Goal: Navigation & Orientation: Find specific page/section

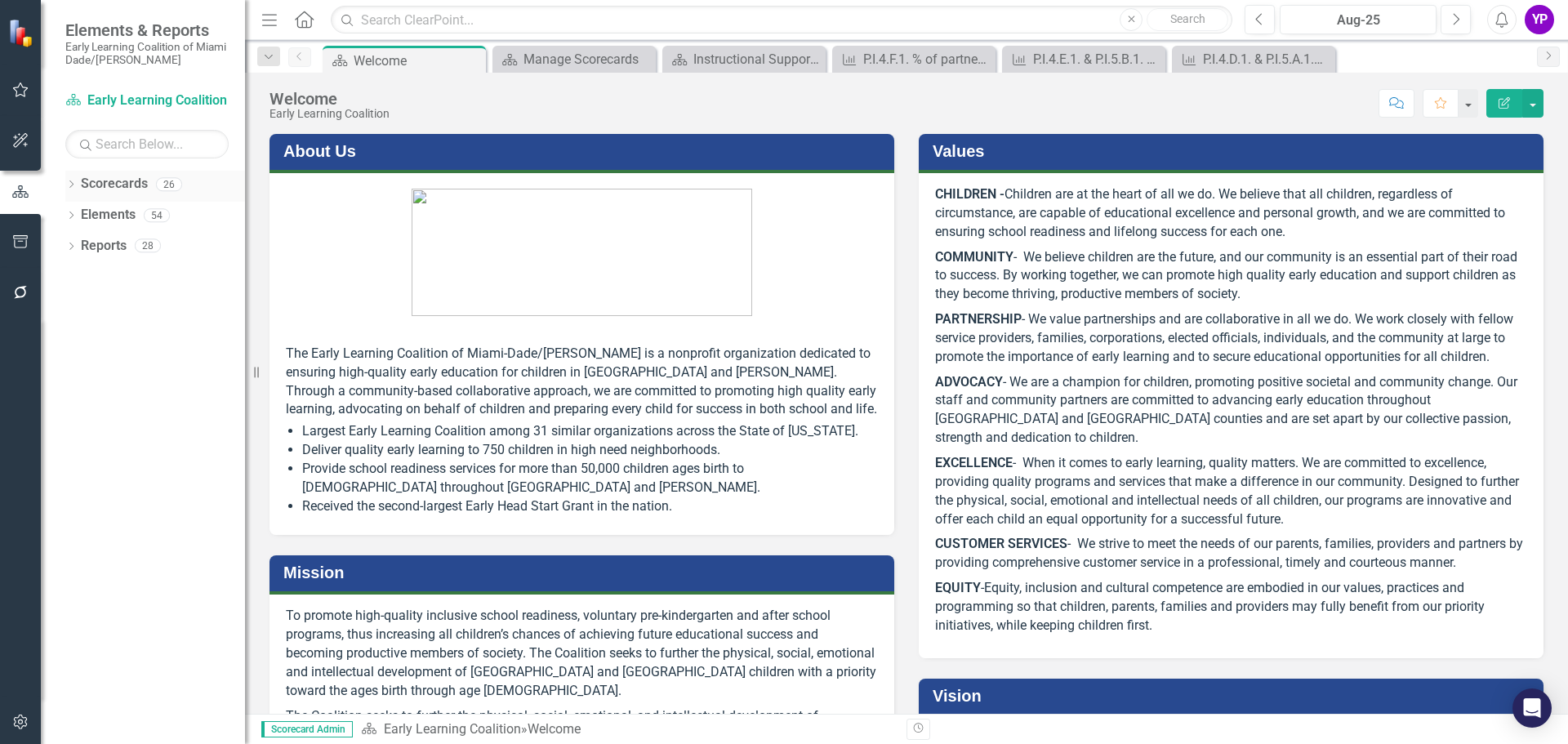
click at [66, 183] on icon "Dropdown" at bounding box center [71, 186] width 12 height 9
click at [77, 214] on icon "Dropdown" at bounding box center [79, 214] width 12 height 10
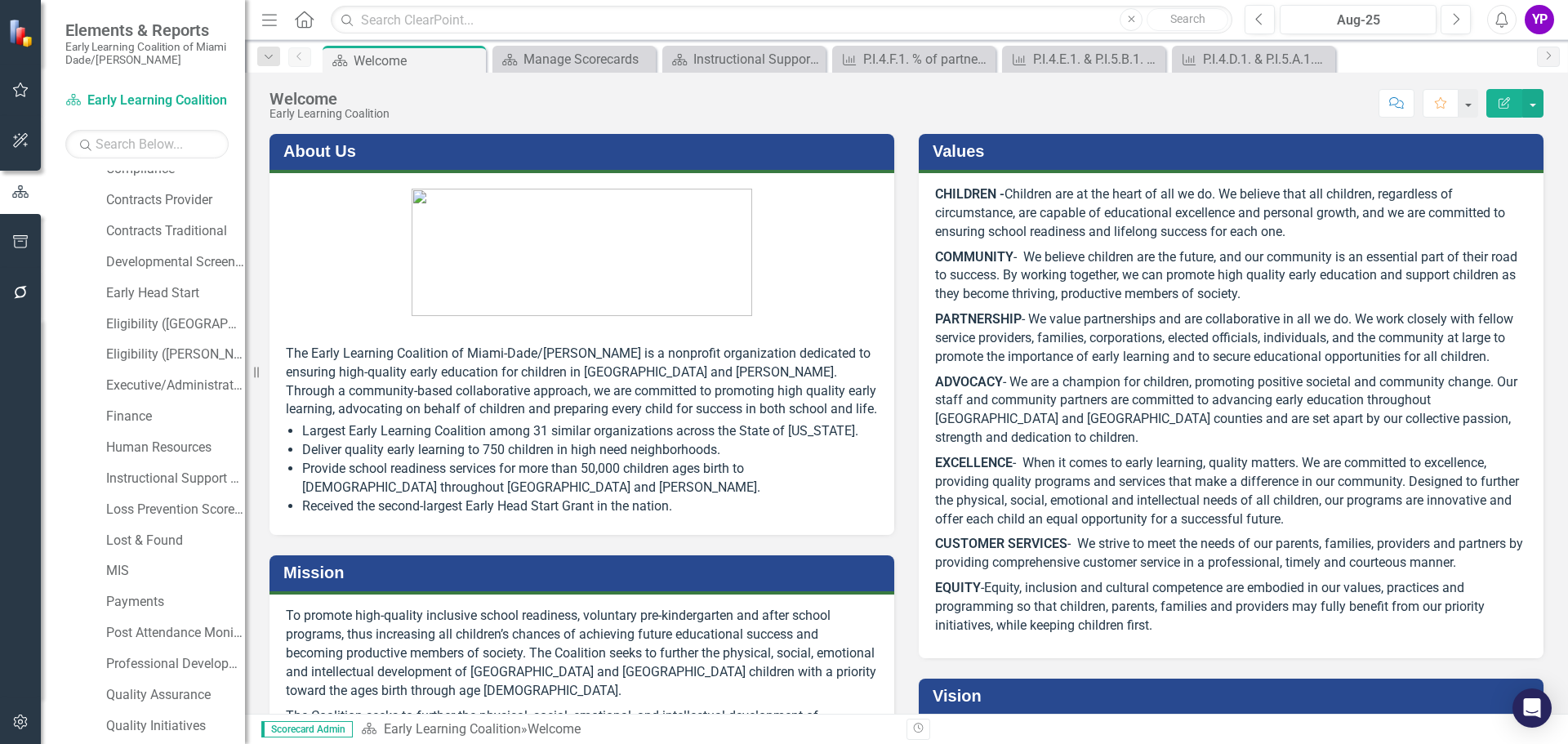
scroll to position [159, 0]
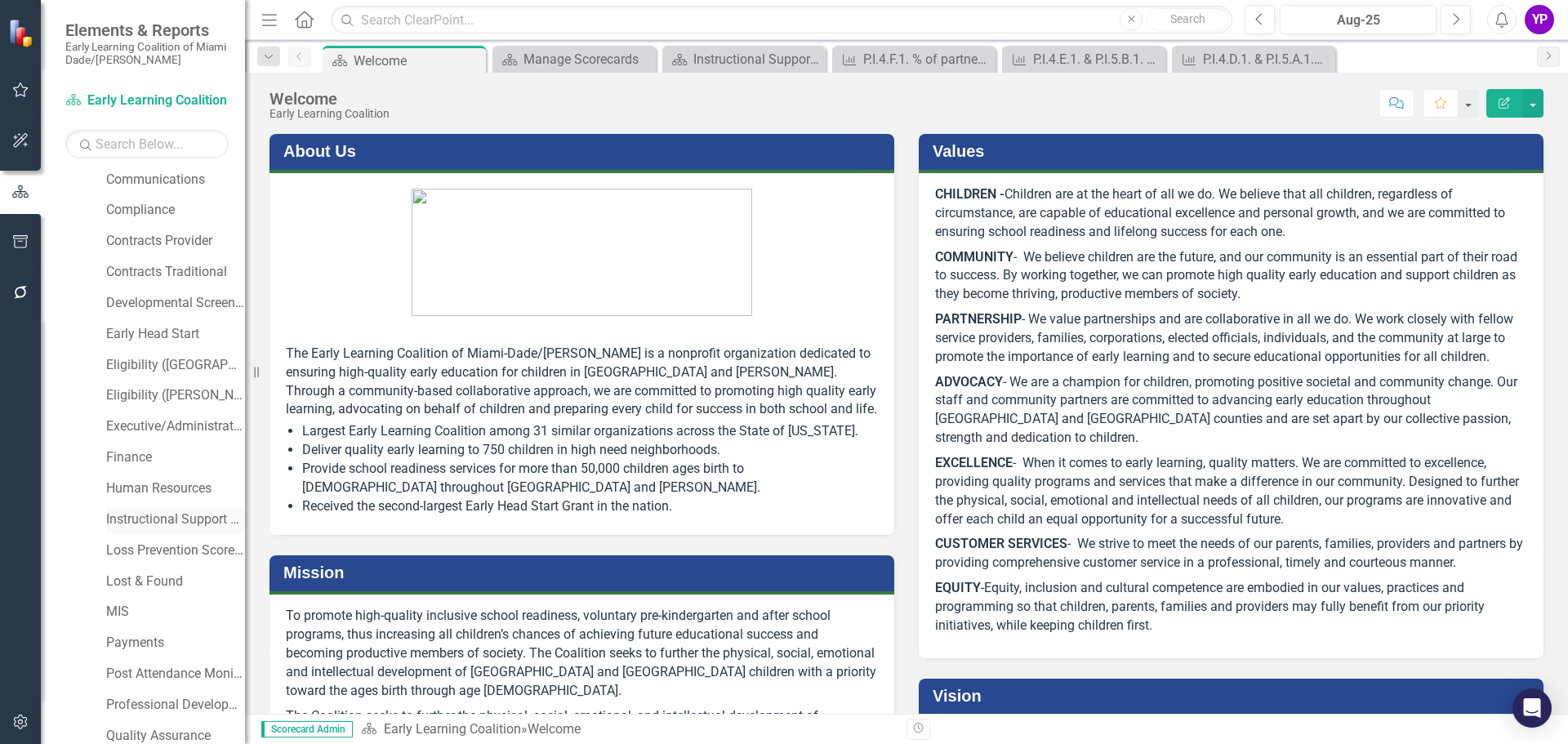
click at [166, 519] on link "Instructional Support Services" at bounding box center [176, 519] width 139 height 19
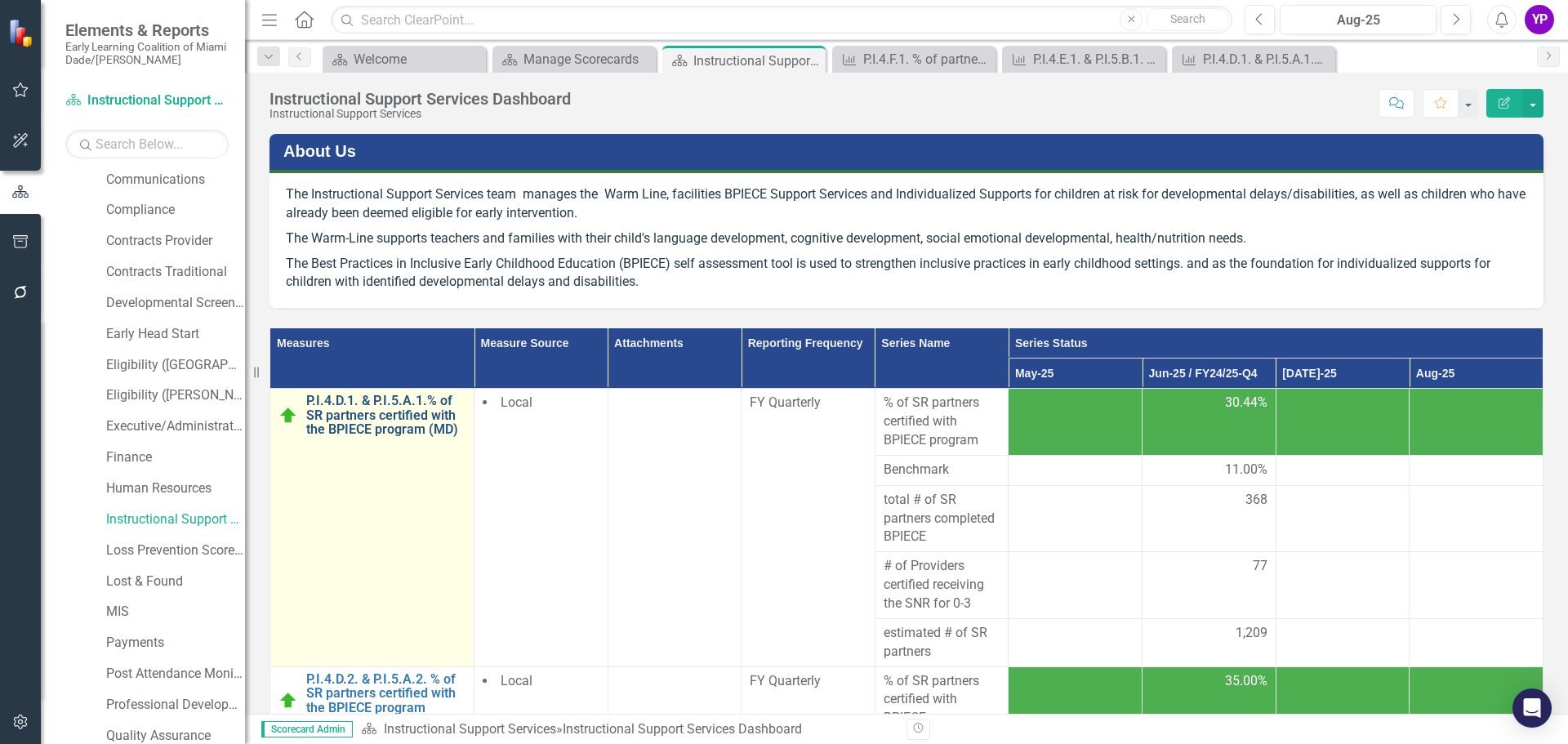
click at [362, 422] on link "P.I.4.D.1. & P.I.5.A.1.% of SR partners certified with the BPIECE program (MD)" at bounding box center [386, 416] width 159 height 44
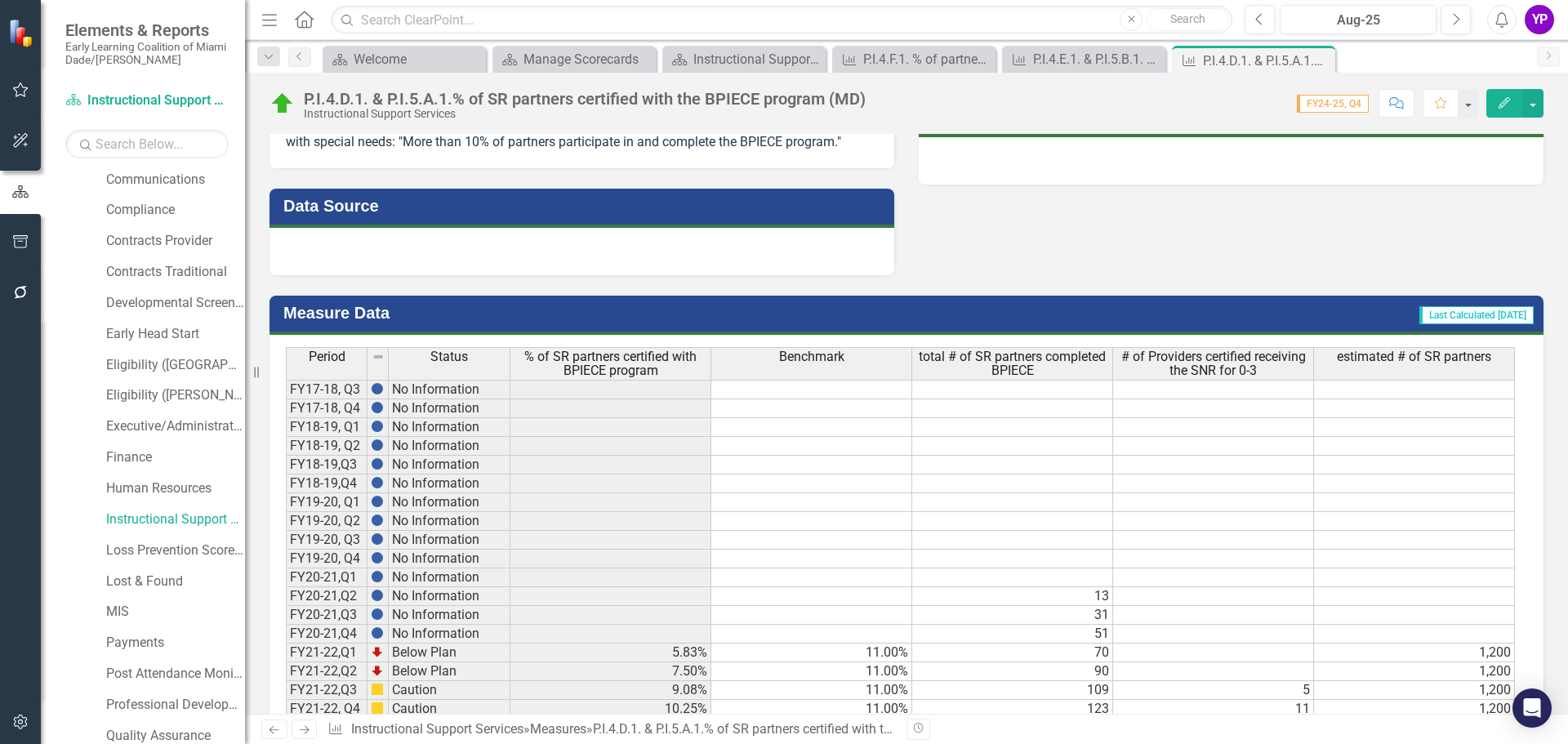
scroll to position [869, 0]
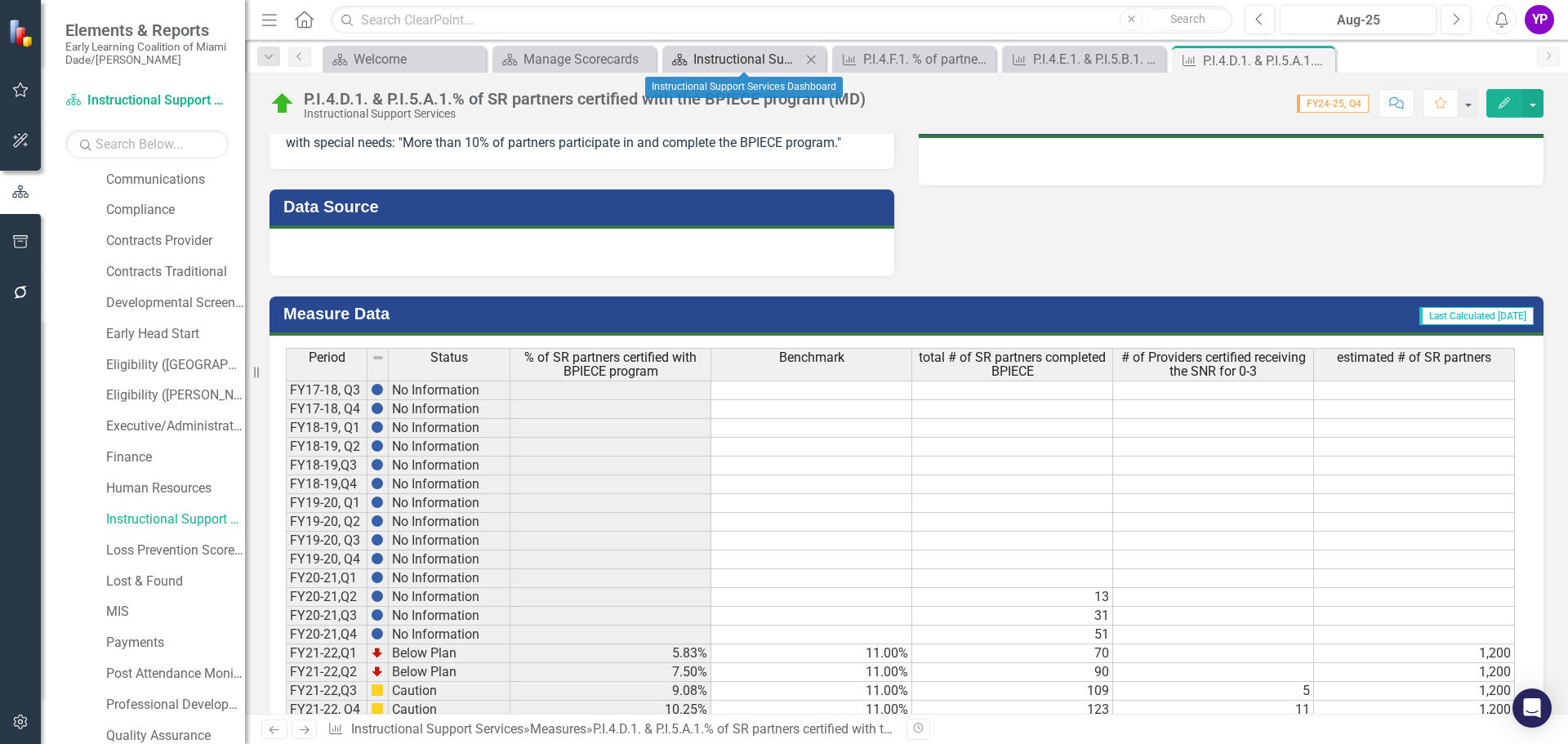
click at [735, 62] on div "Instructional Support Services Dashboard" at bounding box center [747, 59] width 108 height 21
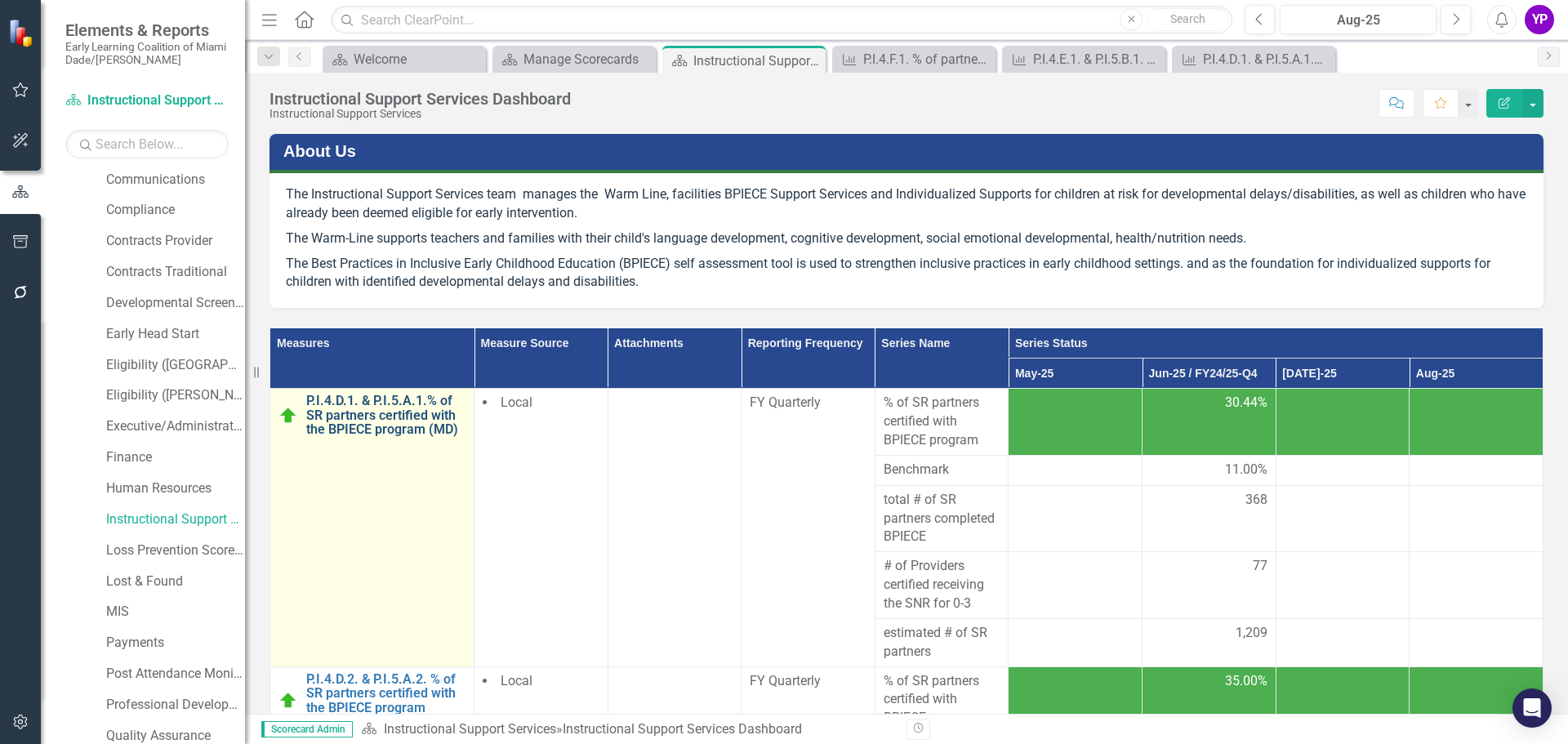
click at [387, 408] on link "P.I.4.D.1. & P.I.5.A.1.% of SR partners certified with the BPIECE program (MD)" at bounding box center [386, 416] width 159 height 44
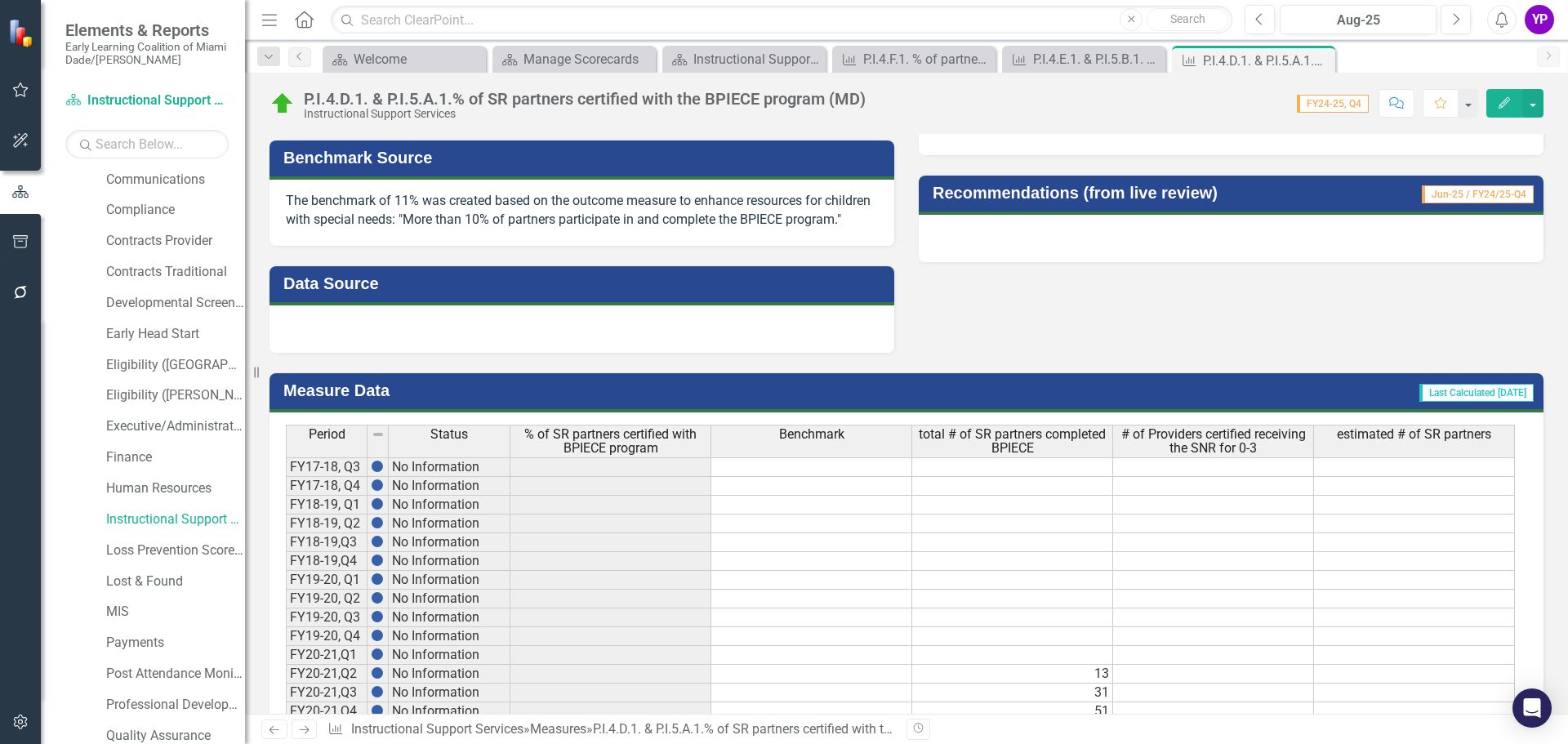
scroll to position [1195, 0]
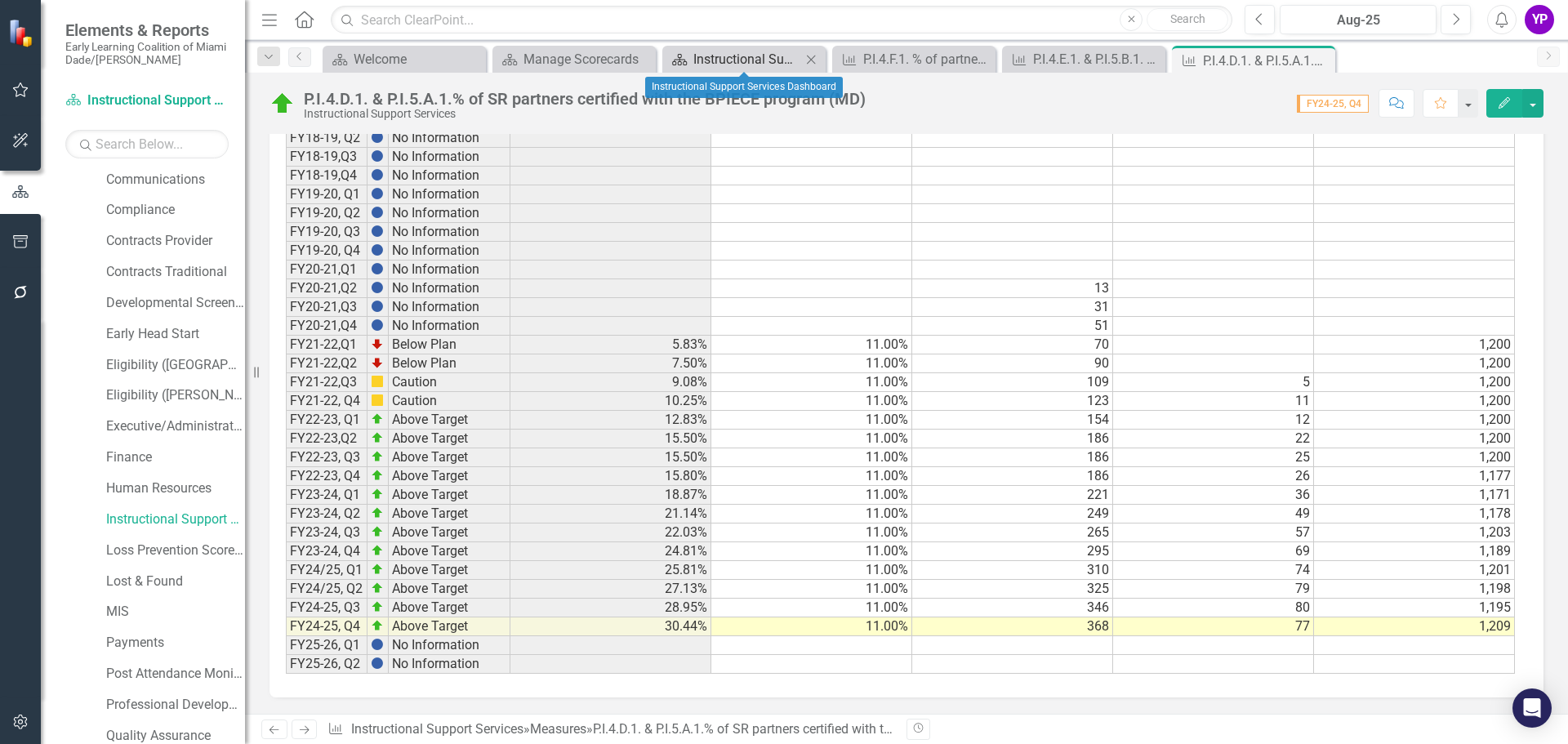
click at [721, 59] on div "Instructional Support Services Dashboard" at bounding box center [747, 59] width 108 height 21
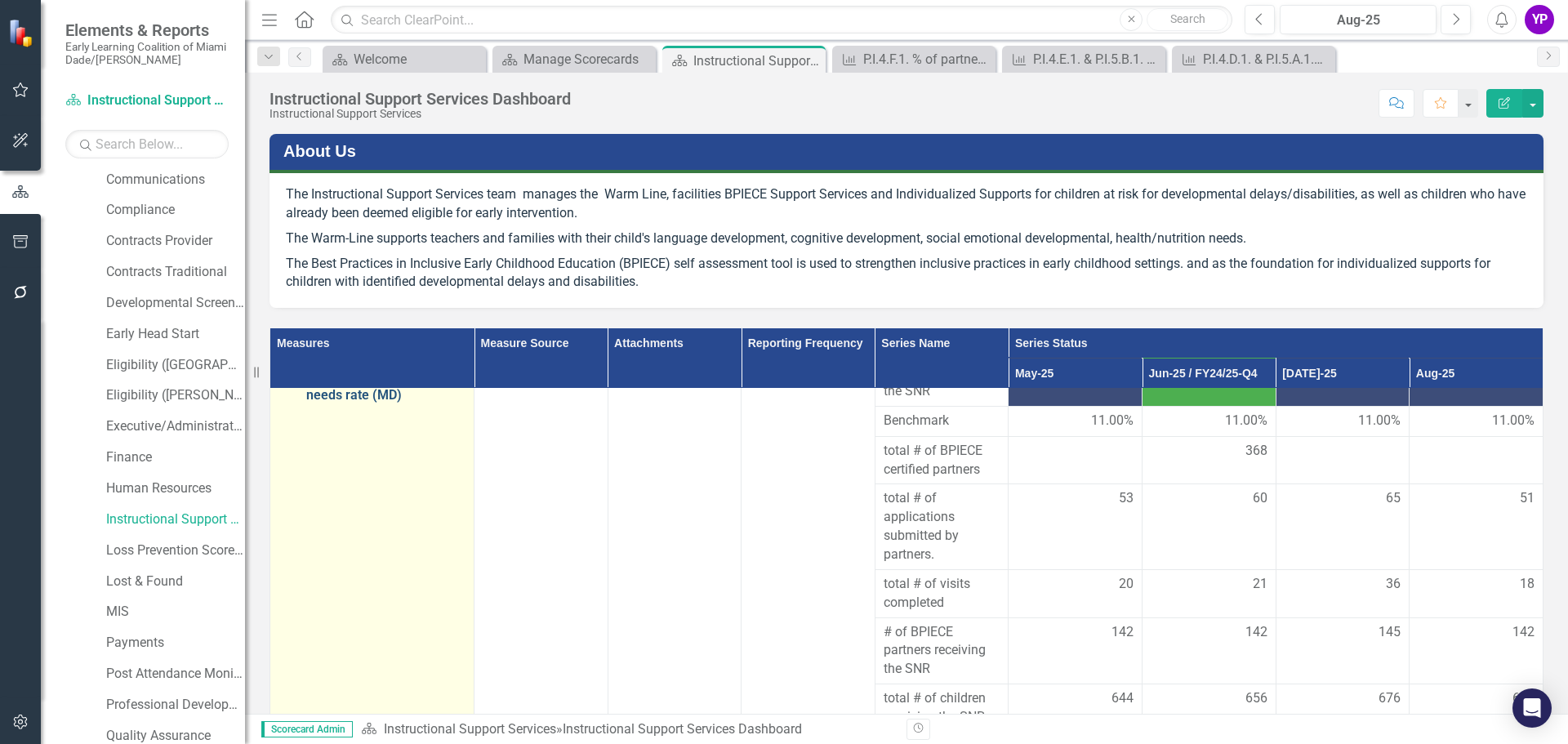
scroll to position [408, 0]
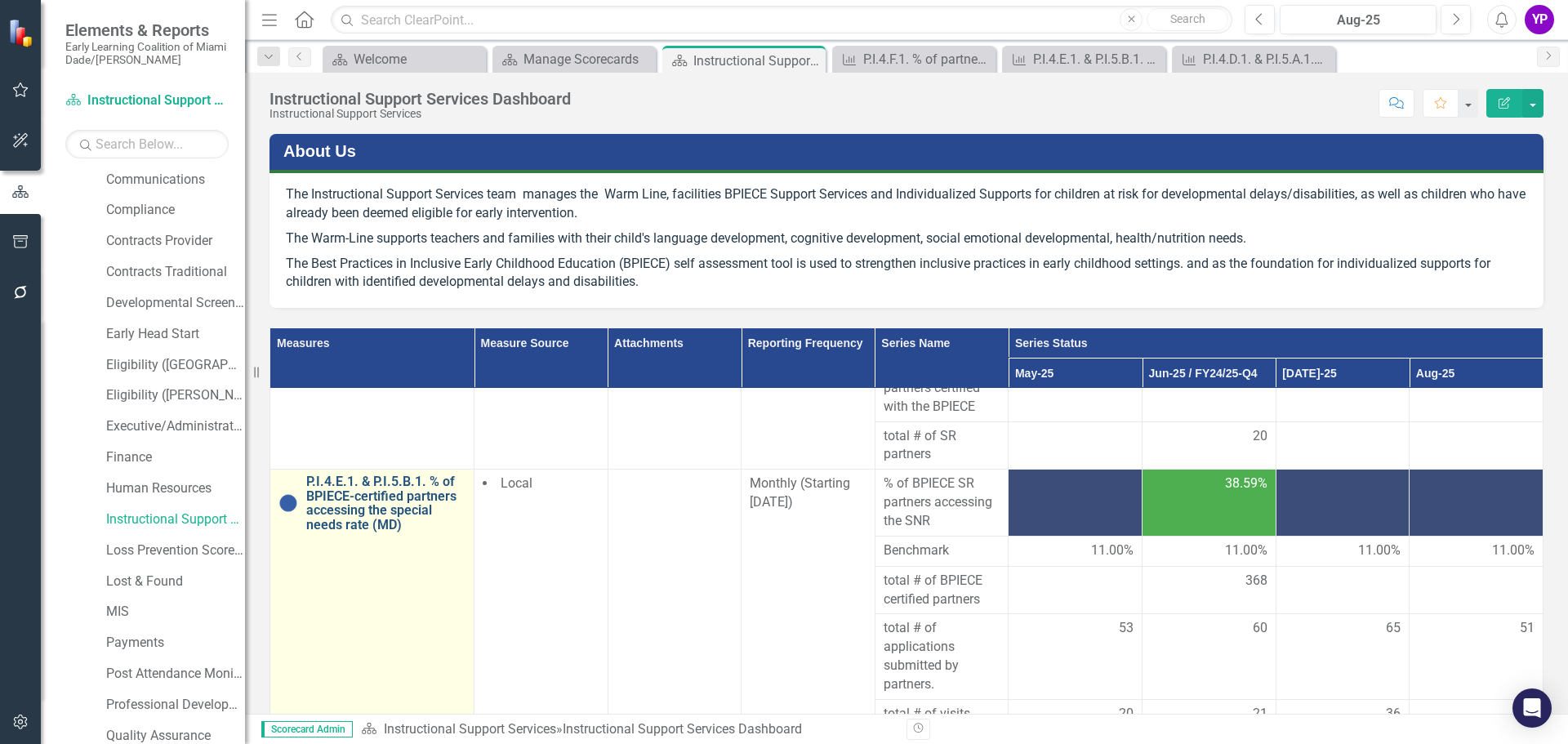
click at [366, 514] on link "P.I.4.E.1. & P.I.5.B.1. % of BPIECE-certified partners accessing the special ne…" at bounding box center [386, 503] width 159 height 58
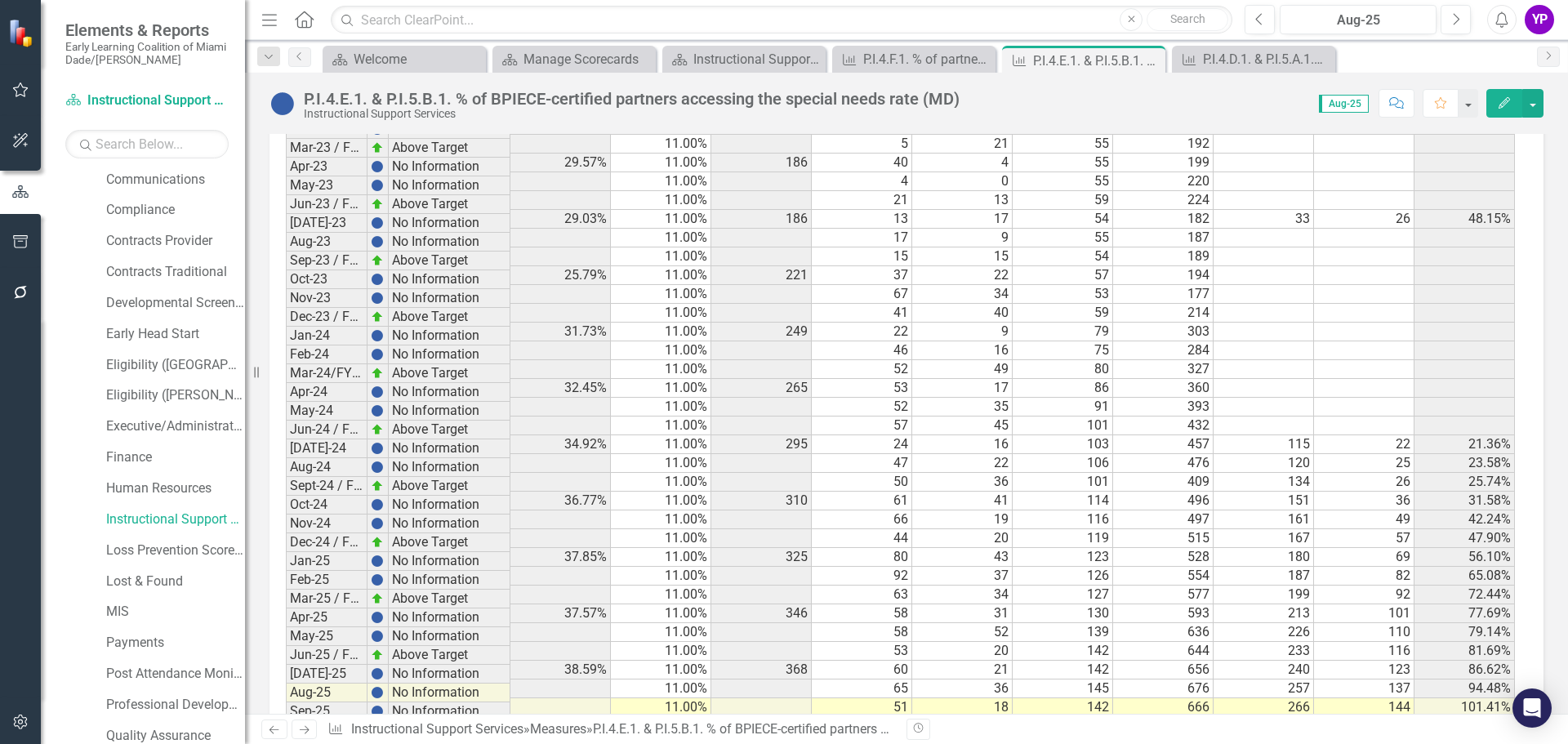
scroll to position [1569, 0]
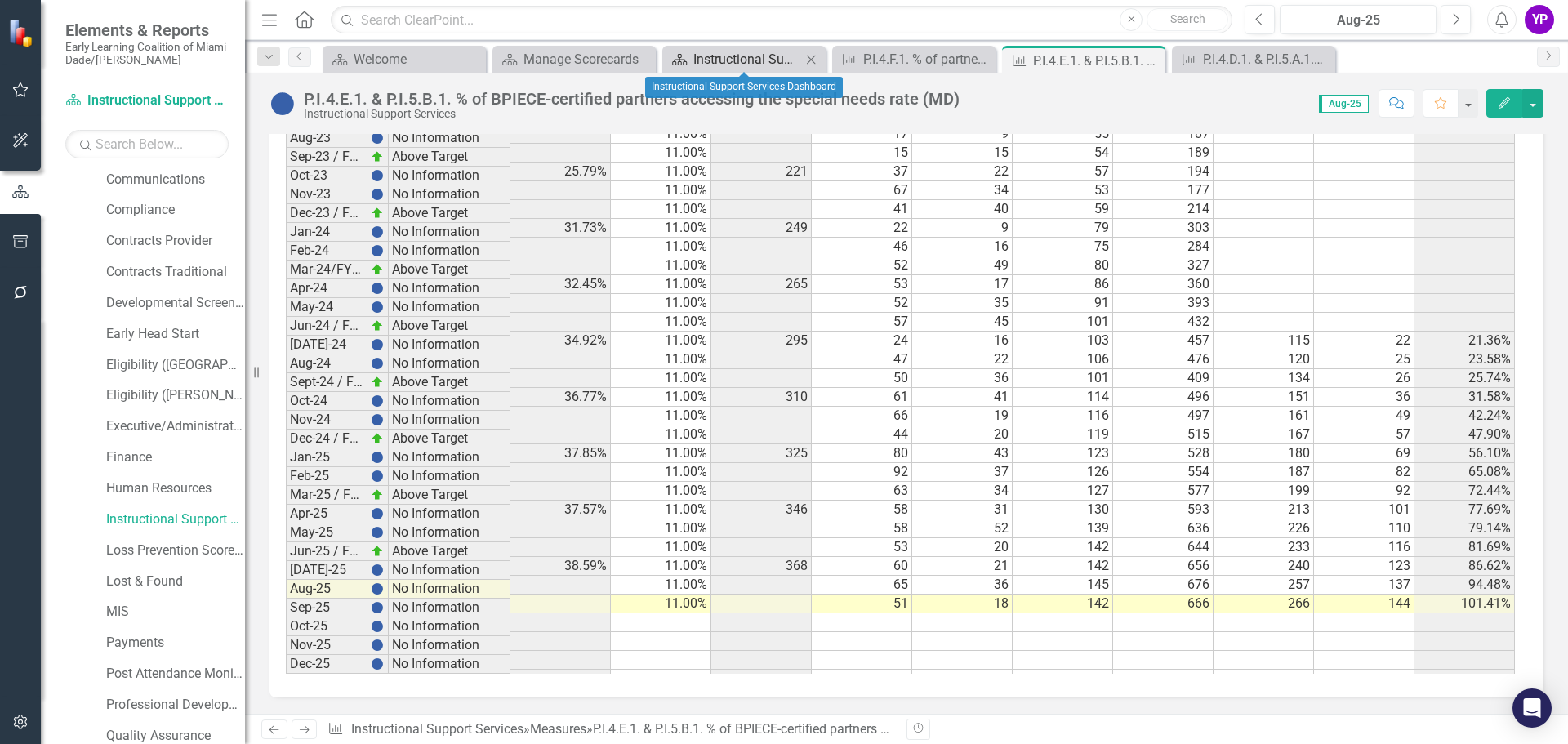
click at [716, 52] on div "Instructional Support Services Dashboard" at bounding box center [747, 59] width 108 height 21
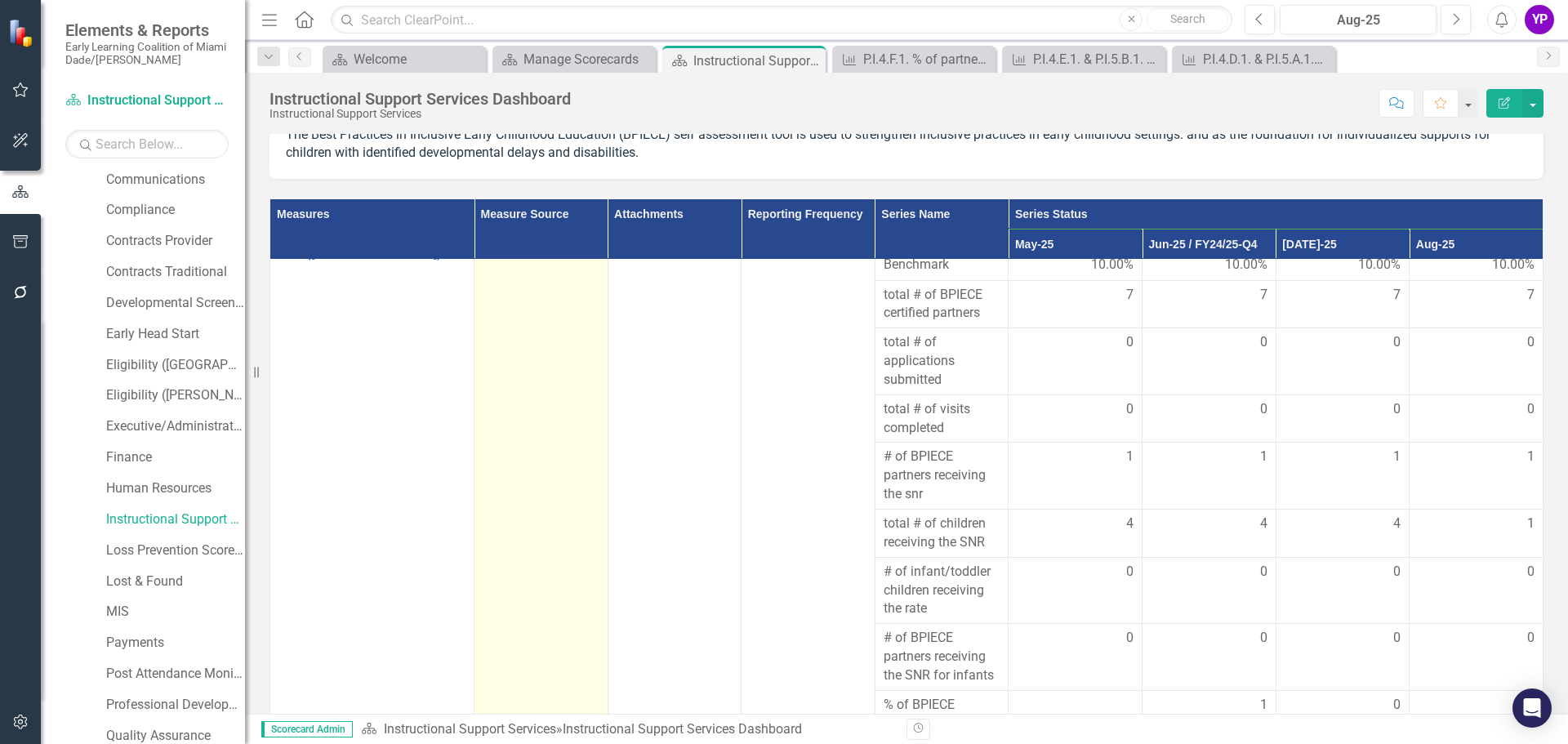
scroll to position [229, 0]
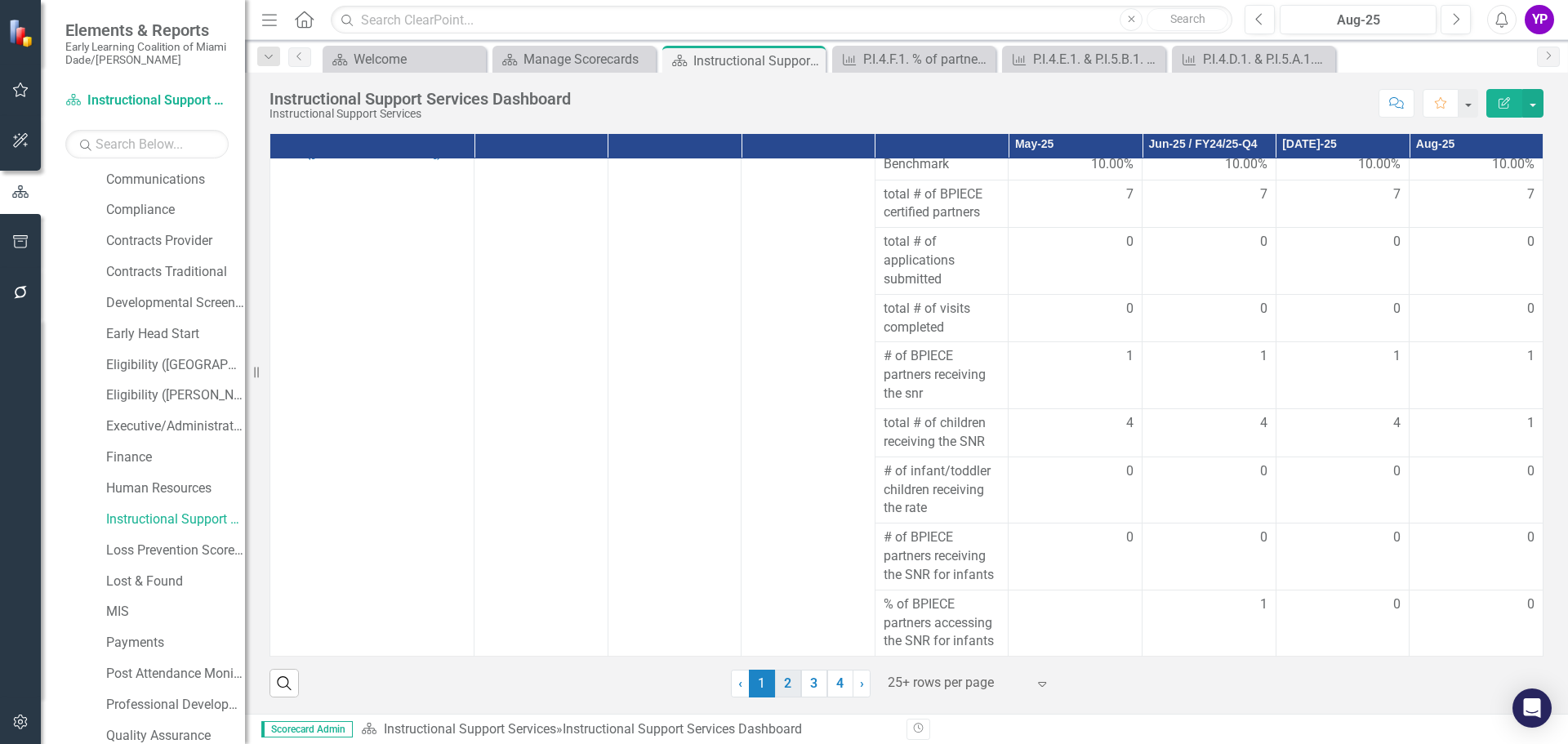
click at [786, 682] on link "2" at bounding box center [788, 683] width 26 height 28
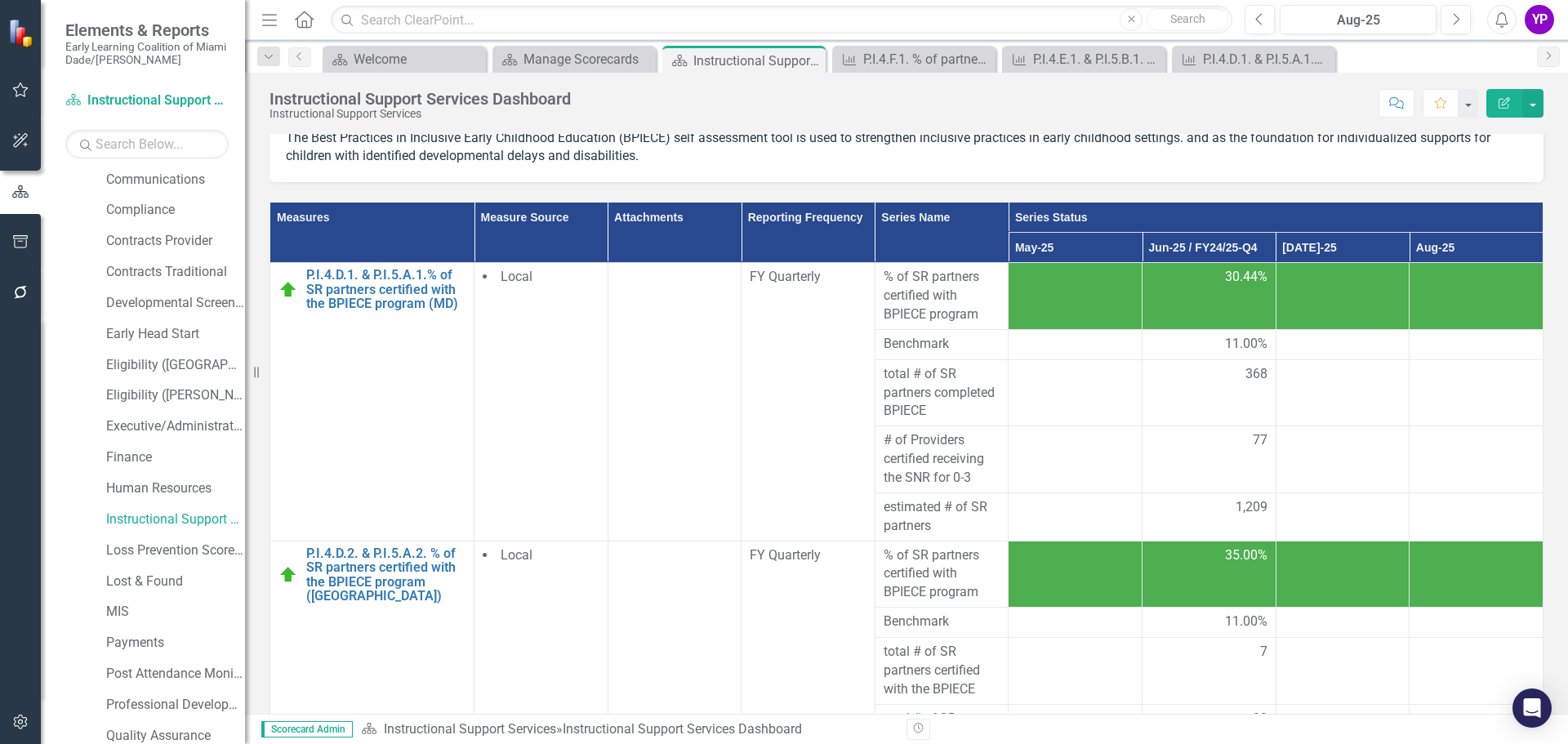
scroll to position [66, 0]
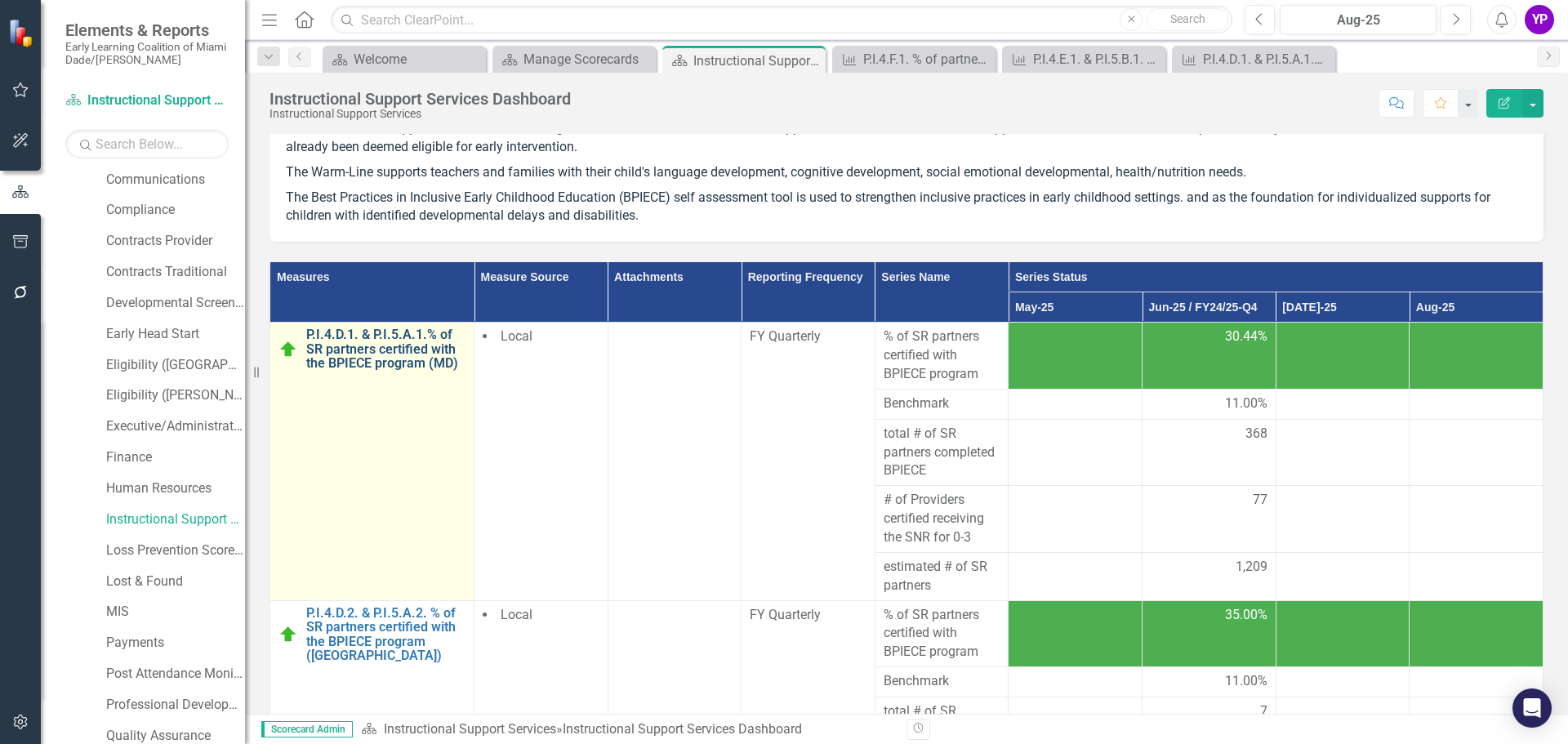
click at [394, 358] on link "P.I.4.D.1. & P.I.5.A.1.% of SR partners certified with the BPIECE program (MD)" at bounding box center [386, 349] width 159 height 44
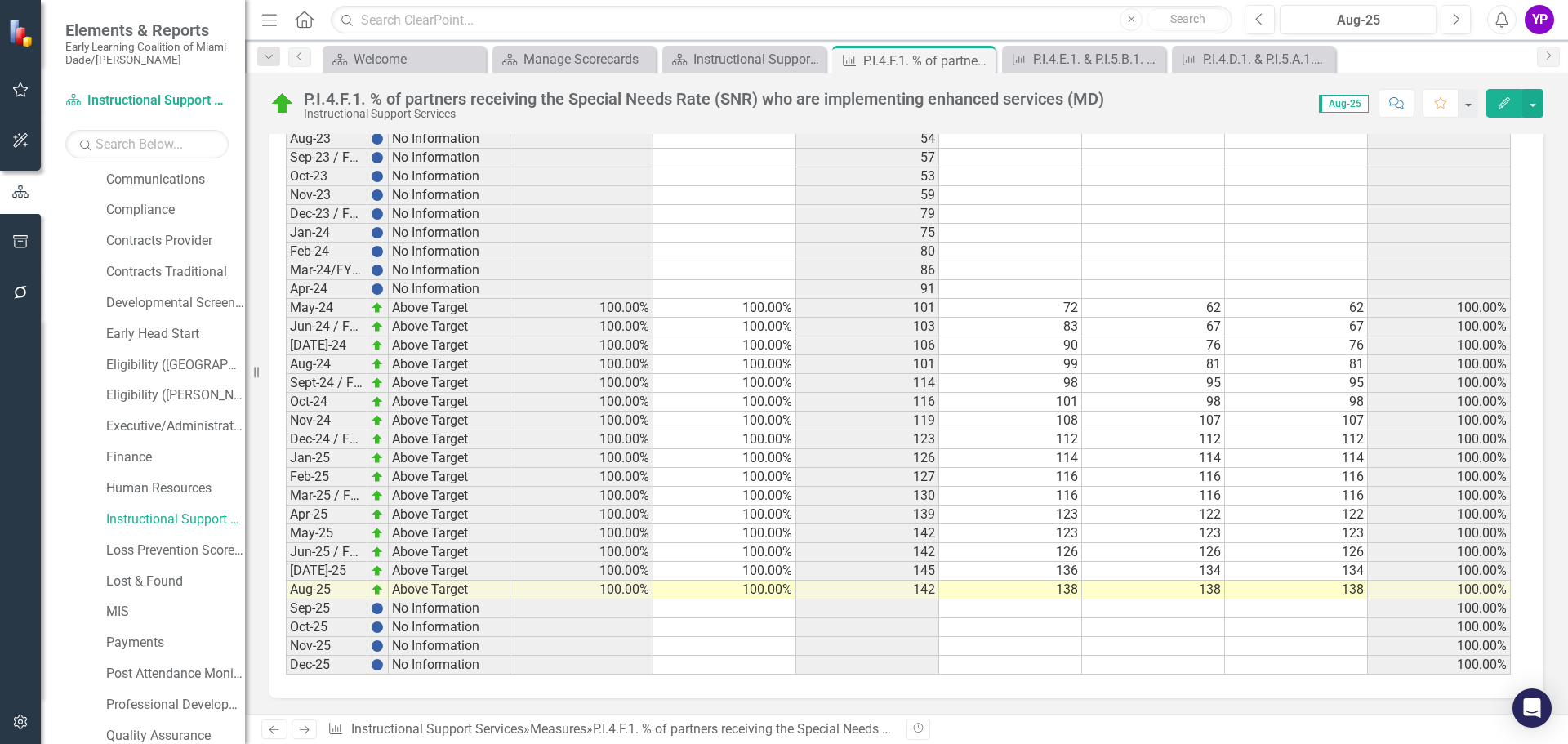
scroll to position [1468, 0]
click at [744, 58] on div "Instructional Support Services Dashboard" at bounding box center [747, 59] width 108 height 21
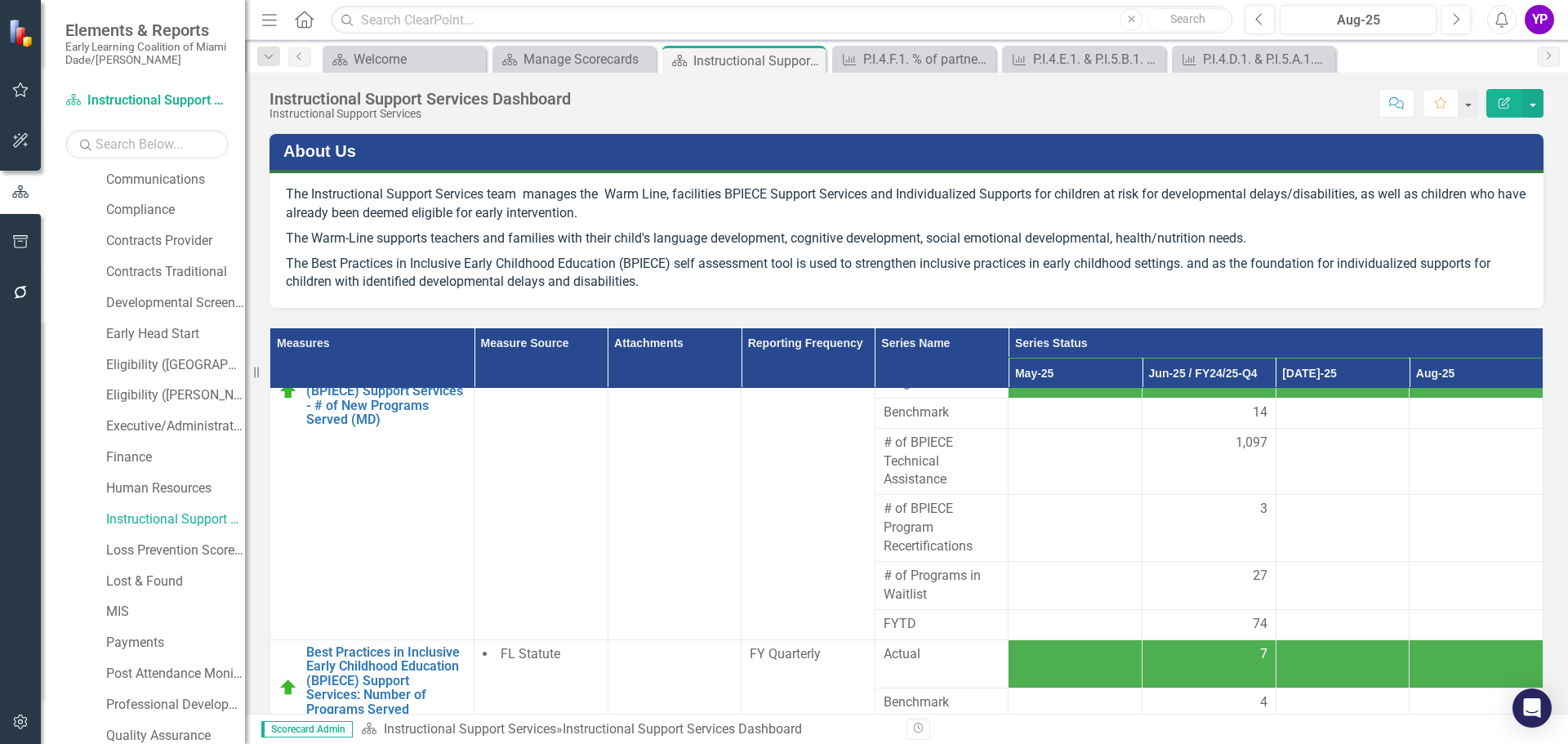
scroll to position [525, 0]
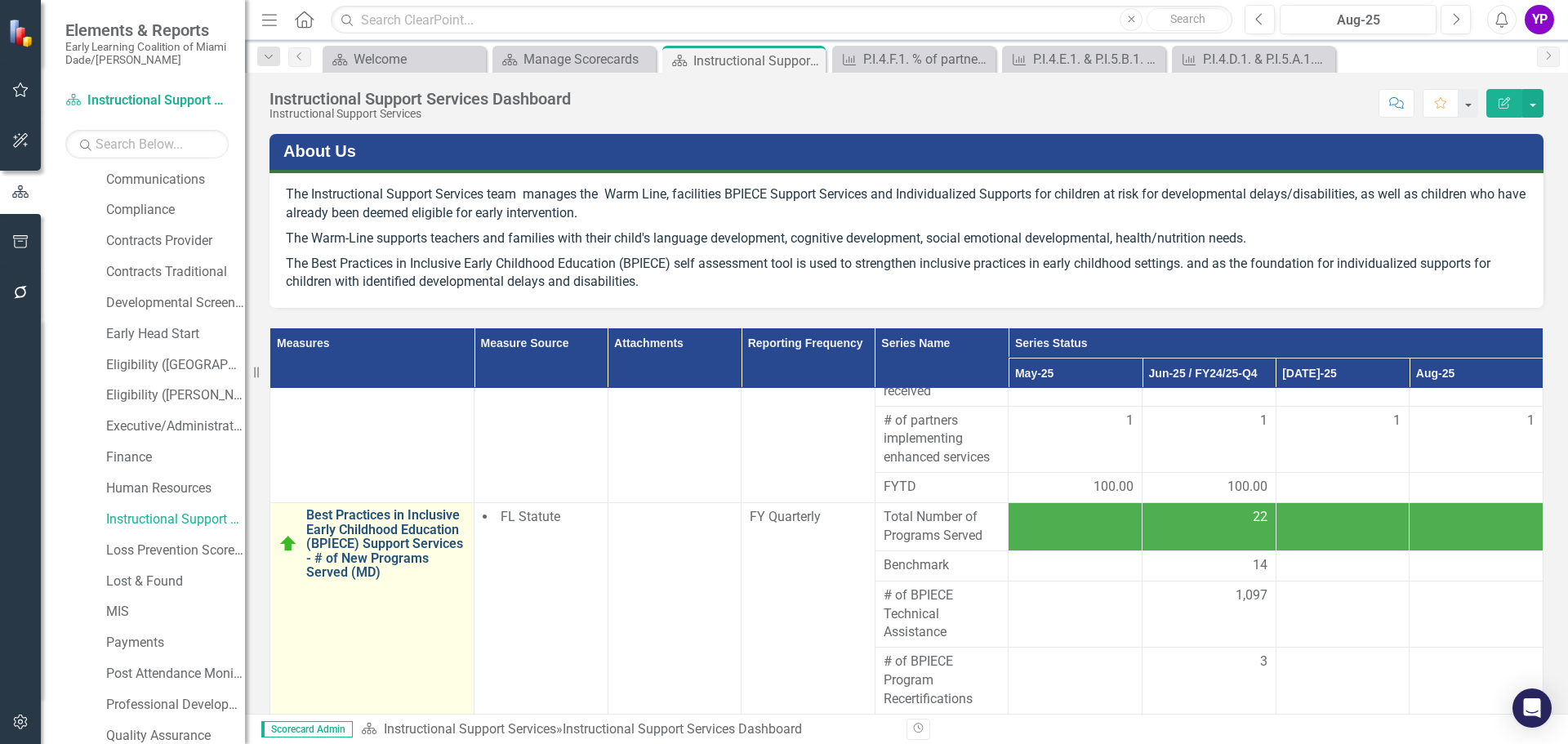
click at [358, 558] on link "Best Practices in Inclusive Early Childhood Education (BPIECE) Support Services…" at bounding box center [386, 544] width 159 height 71
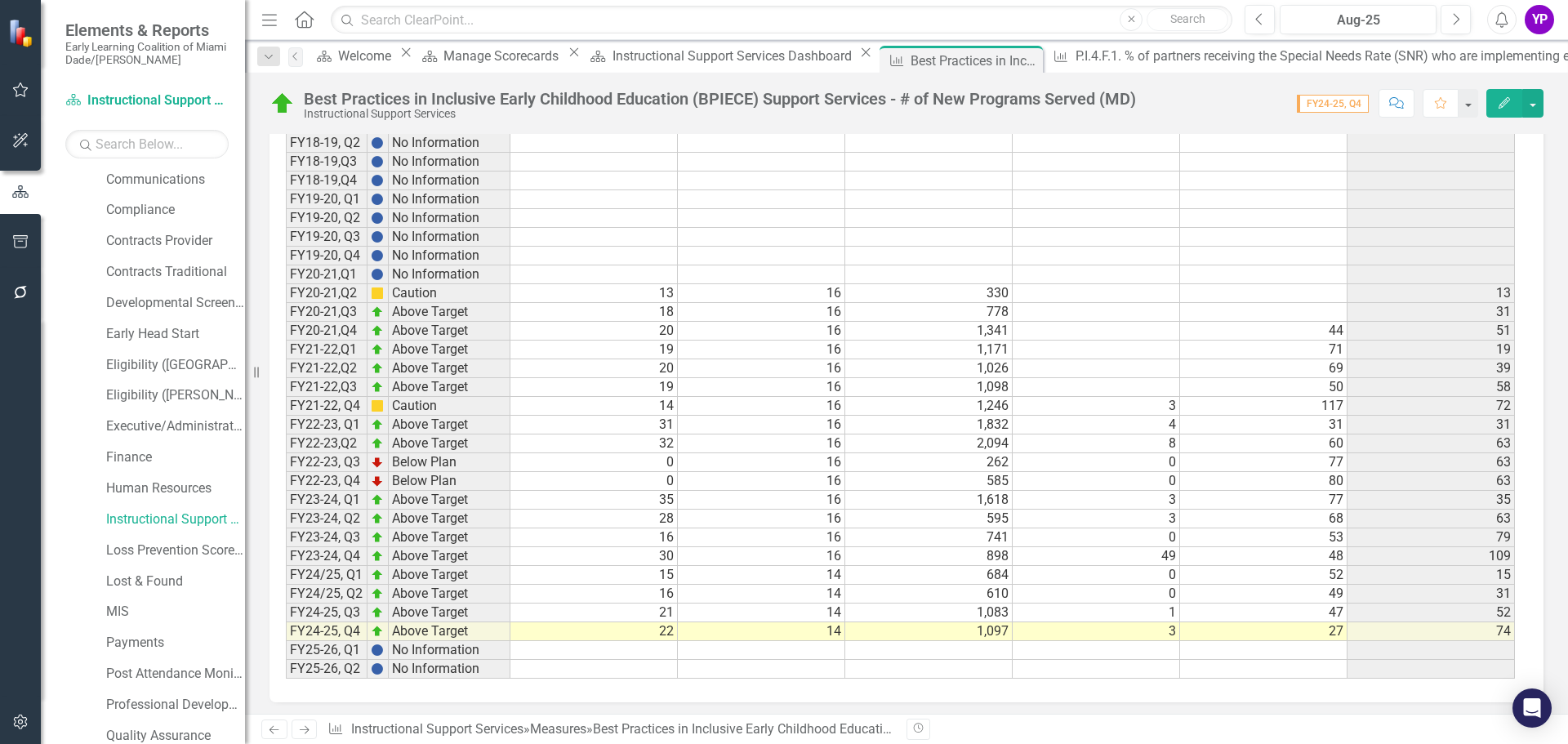
scroll to position [1087, 0]
